Goal: Navigation & Orientation: Find specific page/section

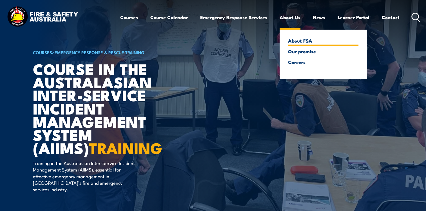
click at [298, 40] on link "About FSA" at bounding box center [323, 40] width 70 height 5
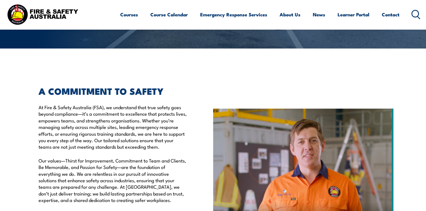
scroll to position [113, 0]
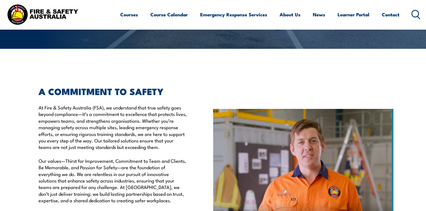
click at [55, 14] on img at bounding box center [43, 14] width 74 height 24
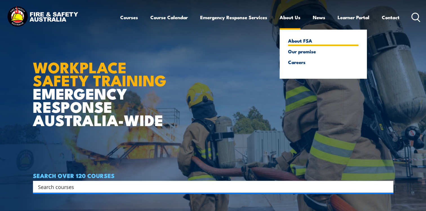
click at [301, 41] on link "About FSA" at bounding box center [323, 40] width 70 height 5
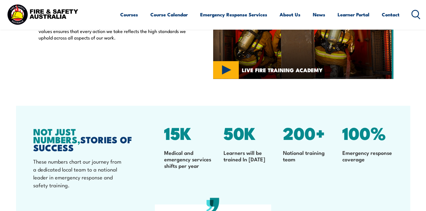
scroll to position [1663, 0]
